Goal: Task Accomplishment & Management: Manage account settings

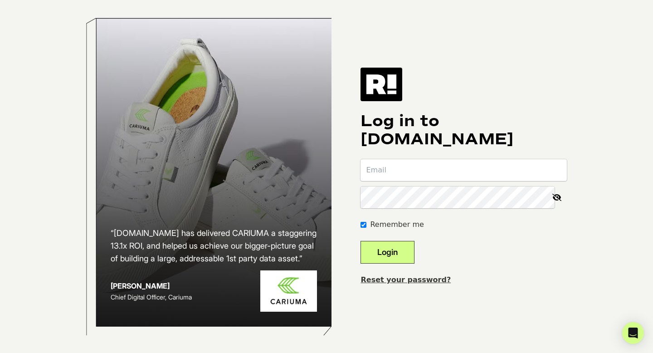
type input "deanna@starksocial.com"
click at [398, 245] on button "Login" at bounding box center [388, 252] width 54 height 23
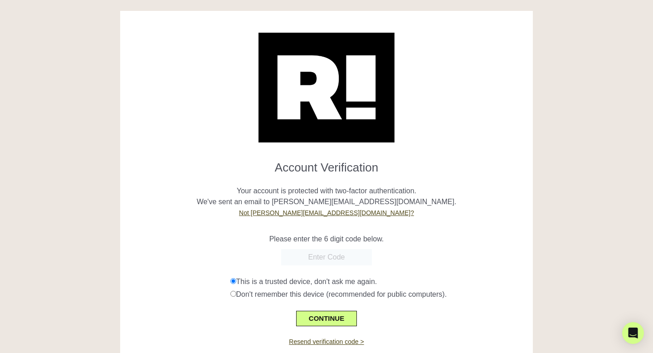
click at [320, 259] on input "text" at bounding box center [326, 257] width 91 height 16
paste input "329169"
type input "329169"
click at [330, 313] on button "CONTINUE" at bounding box center [326, 318] width 61 height 15
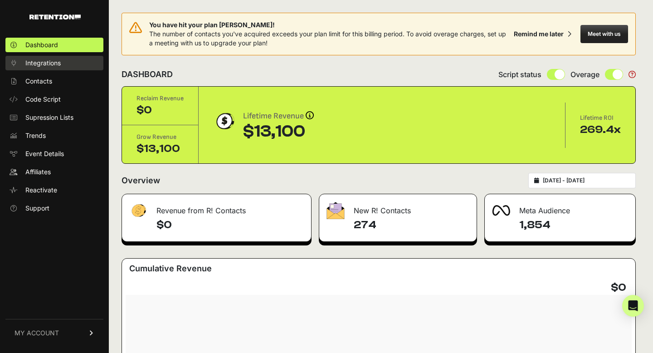
click at [45, 58] on link "Integrations" at bounding box center [54, 63] width 98 height 15
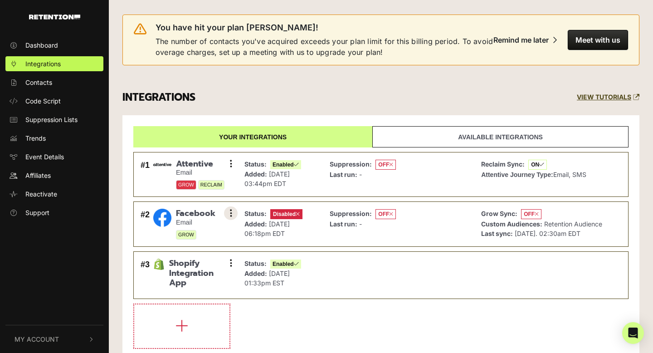
click at [230, 217] on icon at bounding box center [231, 213] width 2 height 9
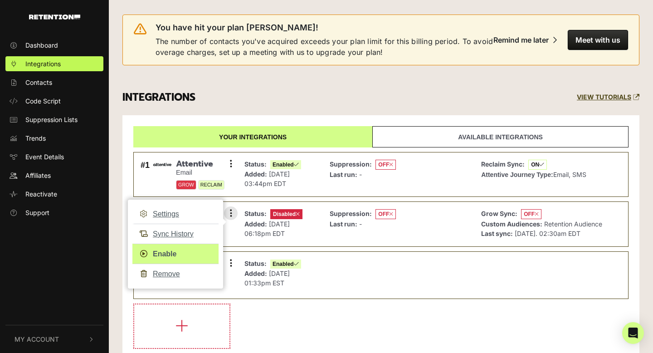
click at [172, 252] on link "Enable" at bounding box center [175, 254] width 86 height 20
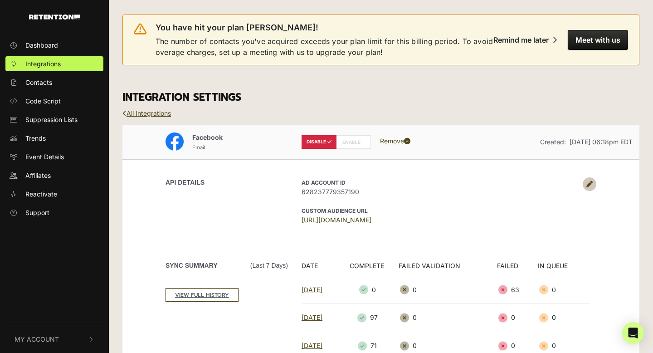
click at [393, 142] on link "Remove" at bounding box center [395, 141] width 30 height 8
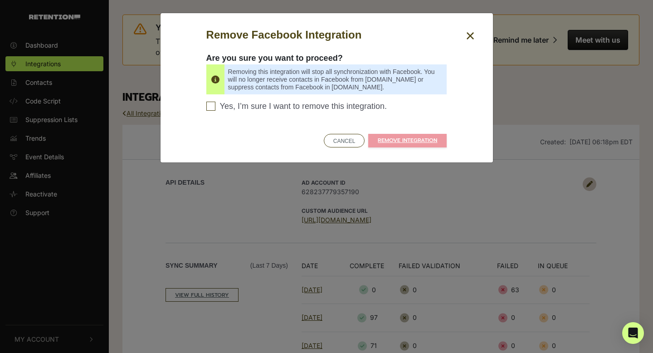
click at [208, 108] on input "Yes, I’m sure I want to remove this integration. Please confirm to continue" at bounding box center [210, 106] width 9 height 9
checkbox input "true"
click at [376, 138] on link "REMOVE INTEGRATION" at bounding box center [407, 141] width 78 height 14
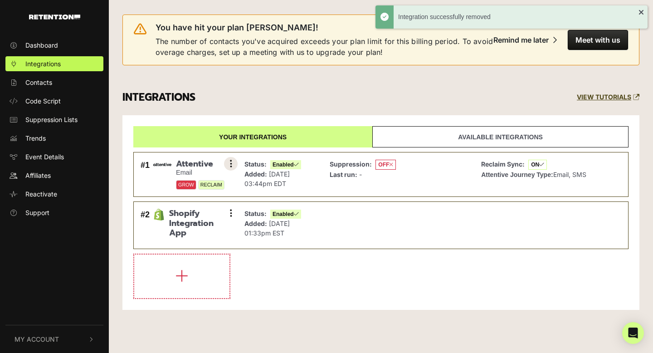
click at [231, 166] on icon at bounding box center [231, 163] width 2 height 9
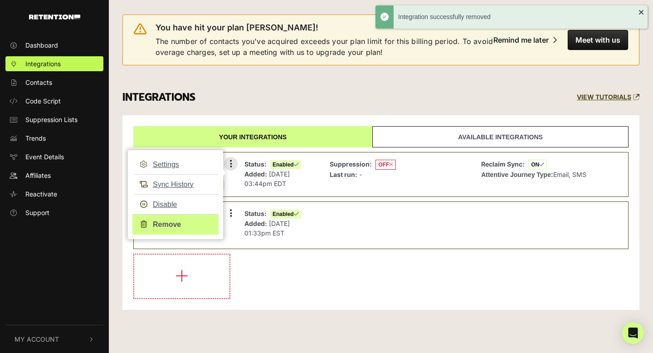
click at [167, 224] on link "Remove" at bounding box center [175, 224] width 86 height 20
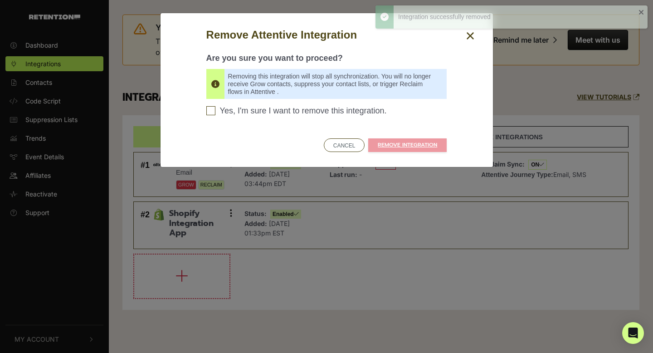
click at [211, 111] on input "Yes, I'm sure I want to remove this integration. Please confirm to continue" at bounding box center [210, 110] width 9 height 9
checkbox input "true"
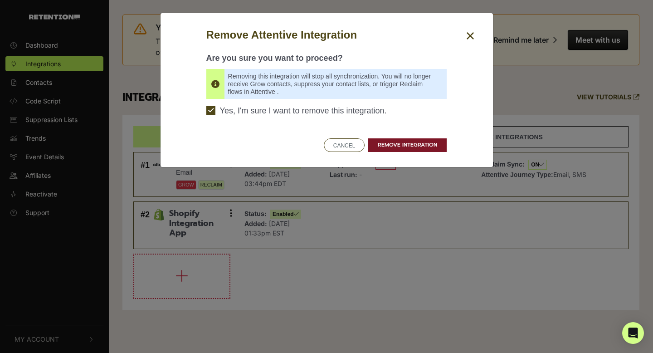
click at [397, 145] on link "REMOVE INTEGRATION" at bounding box center [407, 145] width 78 height 14
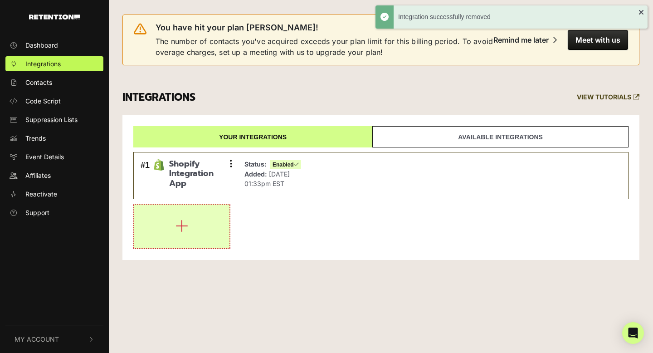
click at [174, 237] on button "button" at bounding box center [181, 227] width 95 height 44
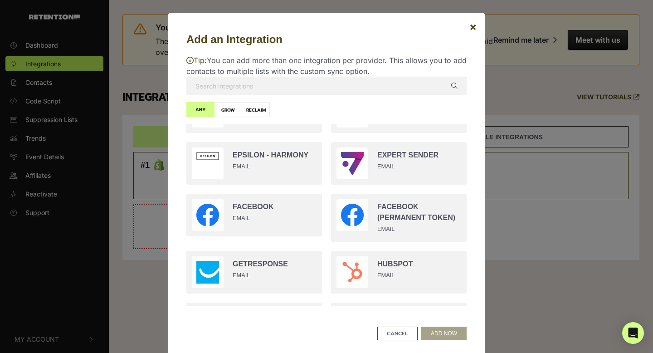
scroll to position [563, 0]
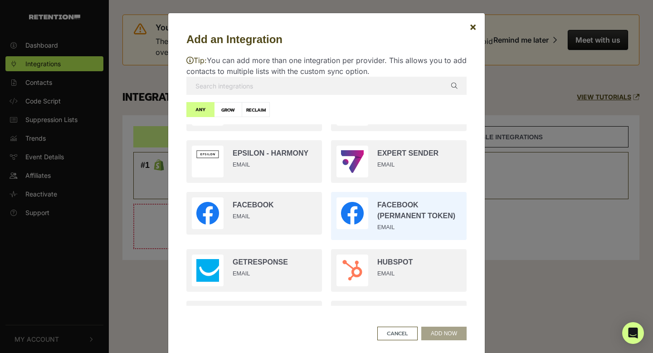
click at [366, 213] on input "radio" at bounding box center [399, 215] width 145 height 57
radio input "true"
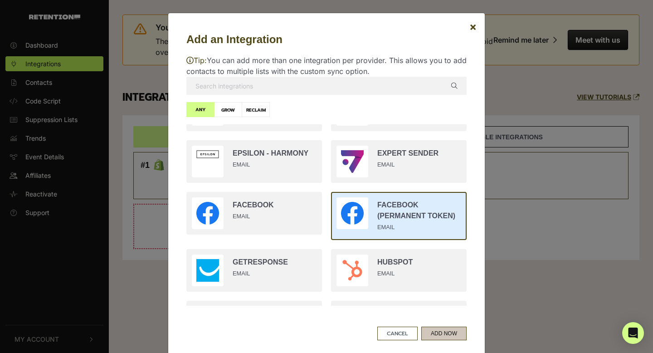
click at [439, 333] on button "ADD NOW" at bounding box center [443, 334] width 45 height 14
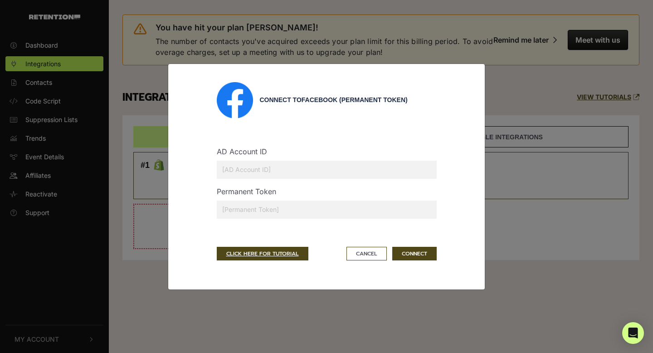
click at [299, 170] on input "text" at bounding box center [327, 170] width 220 height 18
click at [381, 253] on button "Cancel" at bounding box center [367, 254] width 40 height 14
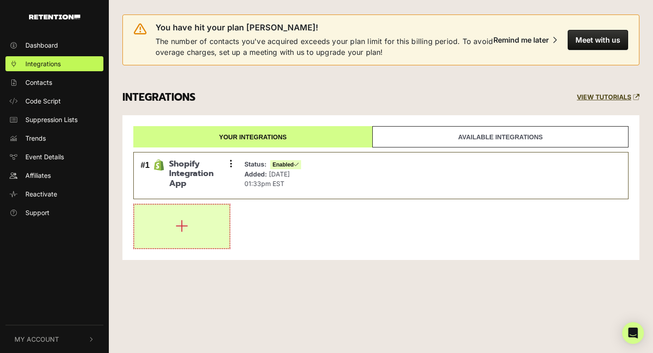
click at [194, 236] on button "button" at bounding box center [181, 227] width 95 height 44
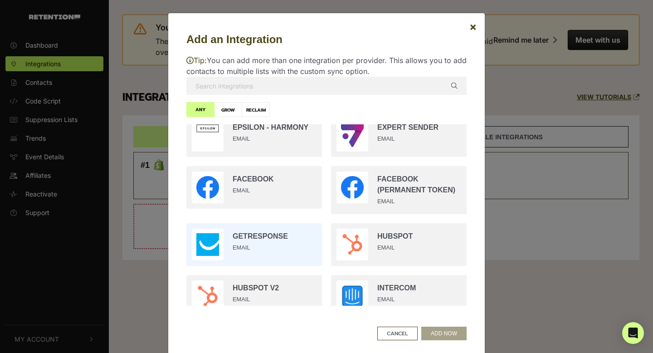
scroll to position [591, 0]
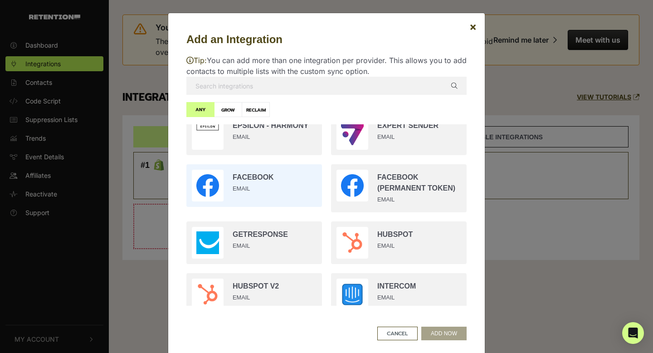
click at [269, 186] on input "radio" at bounding box center [254, 186] width 145 height 52
radio input "true"
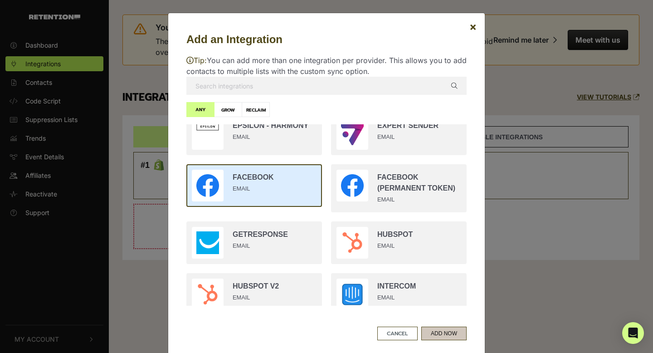
click at [437, 331] on button "ADD NOW" at bounding box center [443, 334] width 45 height 14
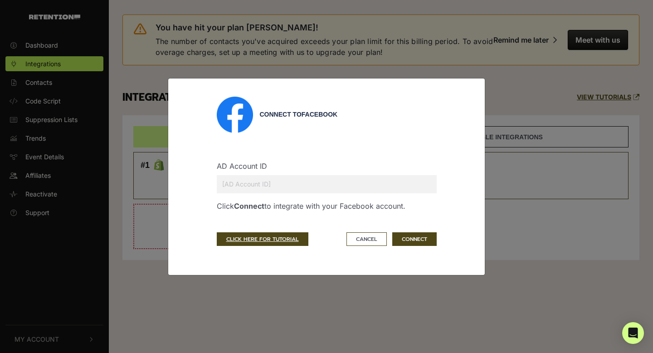
click at [357, 184] on input "text" at bounding box center [327, 184] width 220 height 18
type input "628237779357190"
click at [405, 239] on button "CONNECT" at bounding box center [414, 239] width 44 height 14
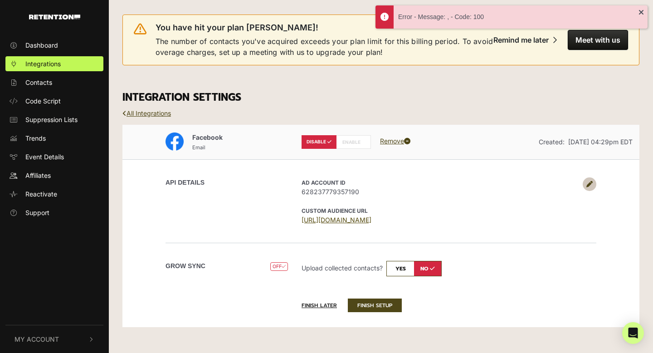
click at [341, 223] on link "[URL][DOMAIN_NAME]" at bounding box center [337, 220] width 70 height 8
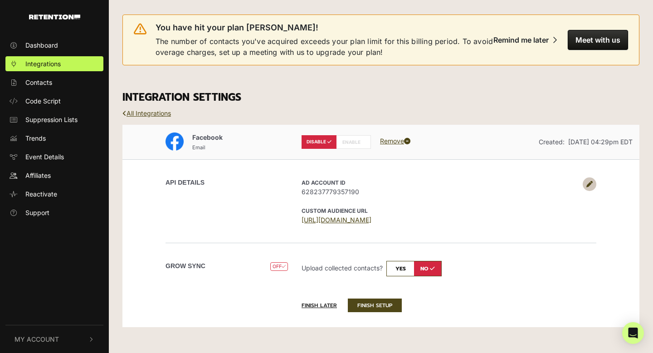
click at [402, 271] on input "checkbox" at bounding box center [413, 268] width 55 height 15
checkbox input "true"
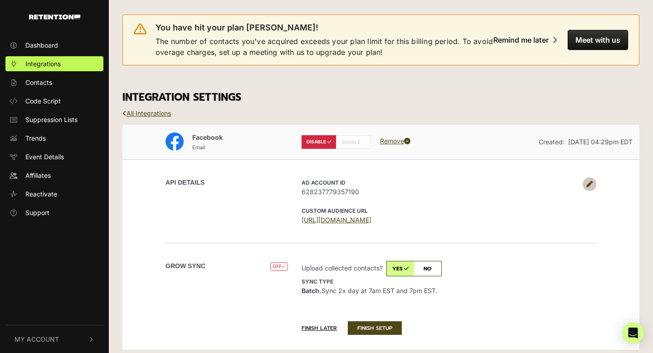
click at [357, 145] on label "ENABLE" at bounding box center [353, 142] width 35 height 14
click at [349, 141] on label "ENABLE" at bounding box center [353, 142] width 35 height 14
radio input "false"
radio input "true"
click at [368, 327] on button "FINISH SETUP" at bounding box center [375, 328] width 54 height 14
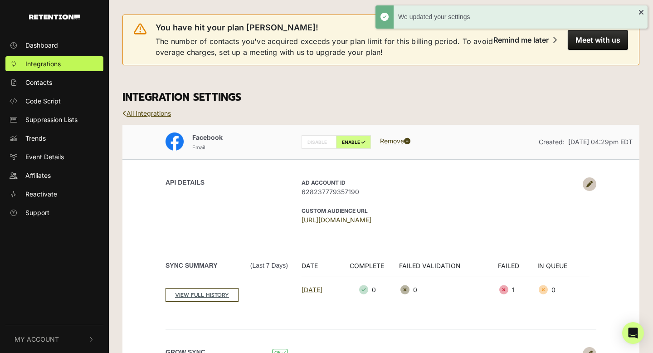
click at [157, 110] on link "All Integrations" at bounding box center [146, 113] width 49 height 8
